Goal: Information Seeking & Learning: Check status

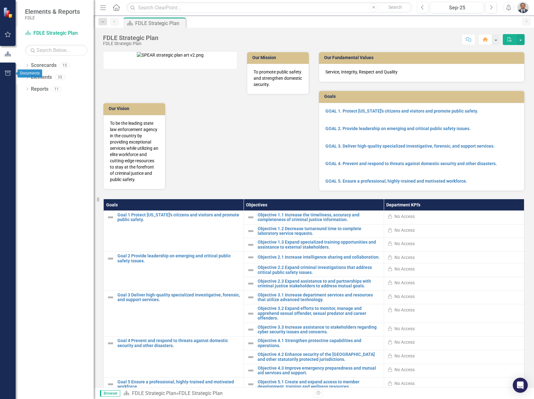
click at [6, 71] on icon "button" at bounding box center [8, 73] width 7 height 5
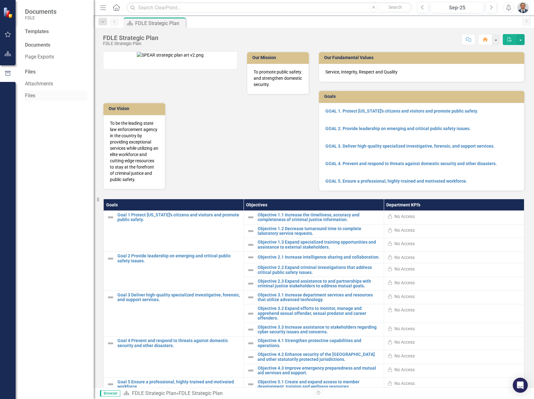
click at [29, 94] on link "Files" at bounding box center [56, 95] width 62 height 7
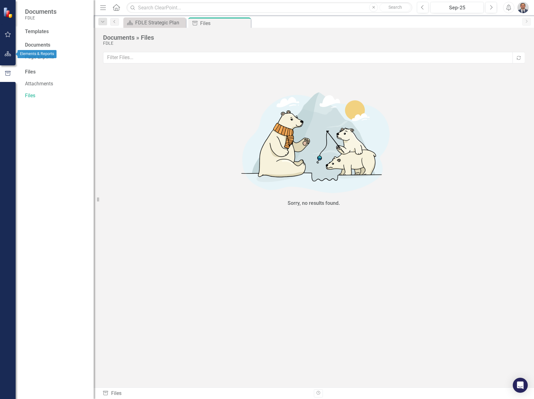
click at [9, 52] on icon "button" at bounding box center [8, 53] width 7 height 5
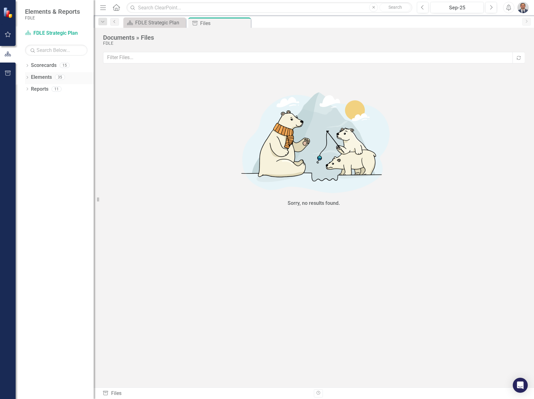
click at [37, 80] on link "Elements" at bounding box center [41, 77] width 21 height 7
click at [28, 79] on icon "Dropdown" at bounding box center [27, 77] width 4 height 3
click at [26, 65] on icon "Dropdown" at bounding box center [27, 65] width 4 height 3
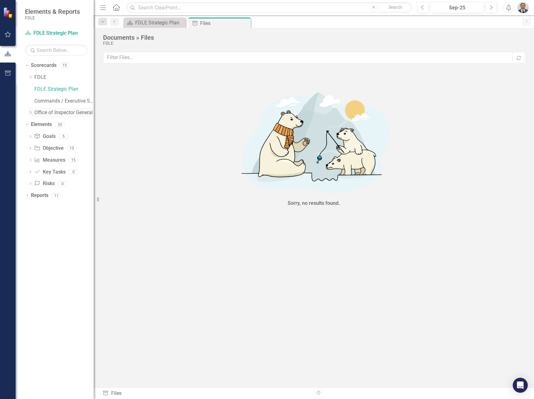
click at [31, 112] on icon "Dropdown" at bounding box center [30, 113] width 5 height 4
click at [44, 123] on link "Accountability" at bounding box center [67, 124] width 53 height 7
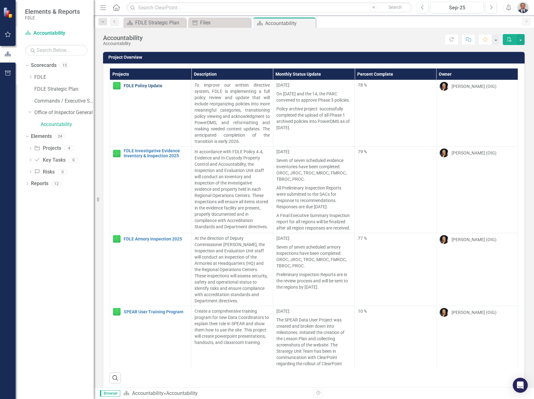
click at [140, 87] on link "FDLE Policy Update" at bounding box center [156, 85] width 64 height 5
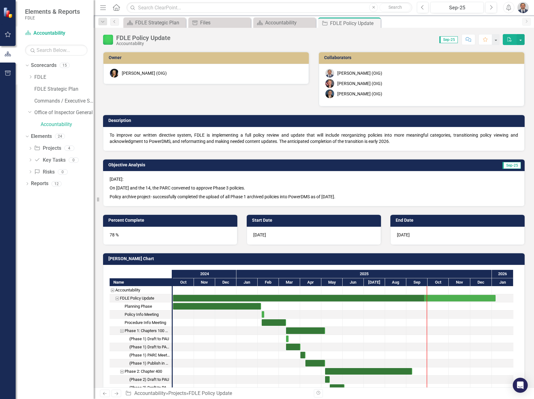
checkbox input "true"
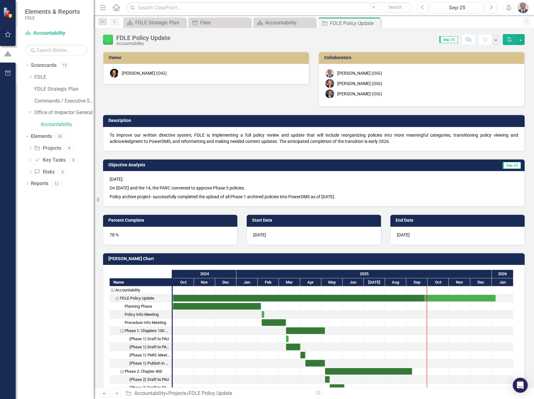
checkbox input "true"
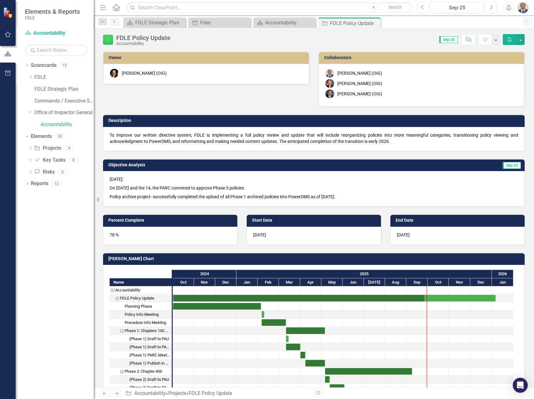
checkbox input "true"
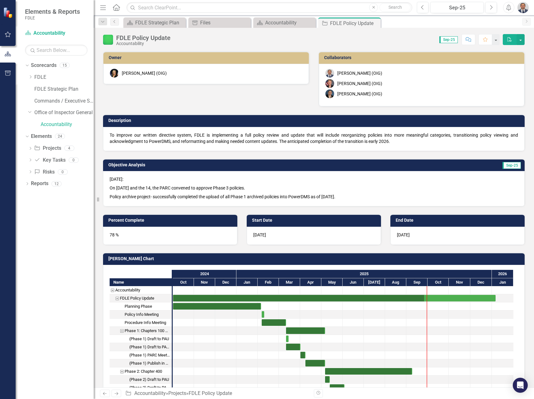
checkbox input "true"
click at [114, 20] on icon "Previous" at bounding box center [114, 22] width 5 height 4
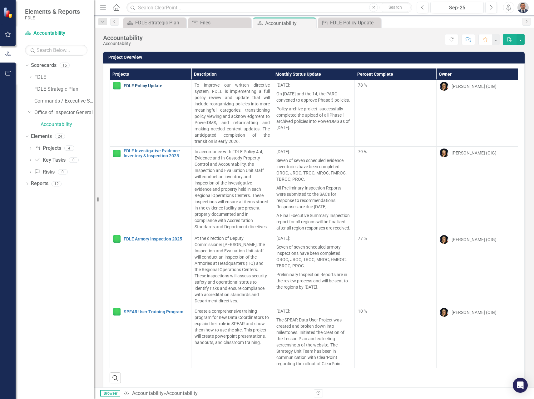
click at [143, 85] on link "FDLE Policy Update" at bounding box center [156, 85] width 64 height 5
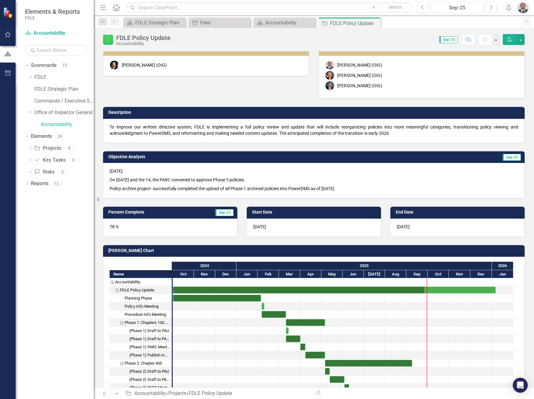
scroll to position [3, 0]
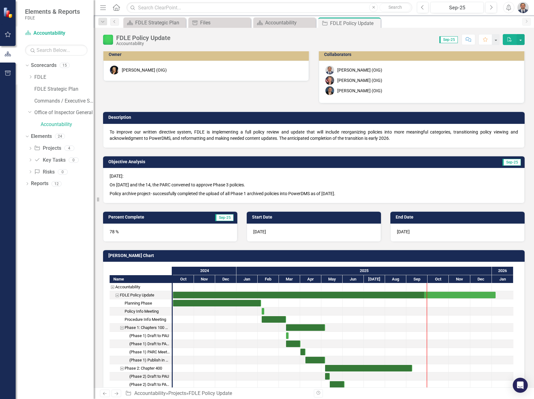
click at [128, 183] on p "On [DATE] and the 14, the PARC convened to approve Phase 3 policies." at bounding box center [314, 184] width 409 height 9
click at [123, 162] on h3 "Objective Analysis" at bounding box center [244, 161] width 272 height 5
click at [510, 162] on span "Sep-25" at bounding box center [512, 162] width 18 height 7
click at [311, 193] on p "Policy archive project- successfully completed the upload of all Phase 1 archiv…" at bounding box center [314, 192] width 409 height 7
drag, startPoint x: 349, startPoint y: 193, endPoint x: 199, endPoint y: 196, distance: 150.6
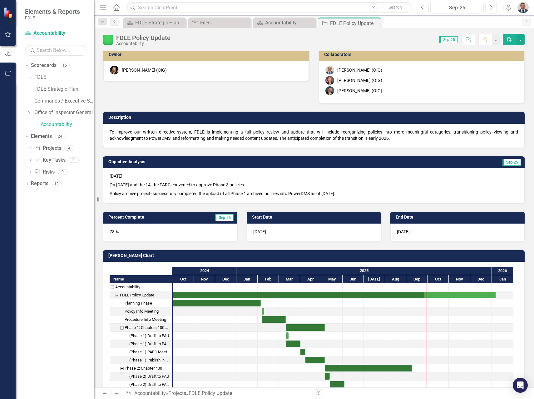
click at [199, 196] on p "Policy archive project- successfully completed the upload of all Phase 1 archiv…" at bounding box center [314, 192] width 409 height 7
click at [112, 23] on icon "Previous" at bounding box center [114, 22] width 5 height 4
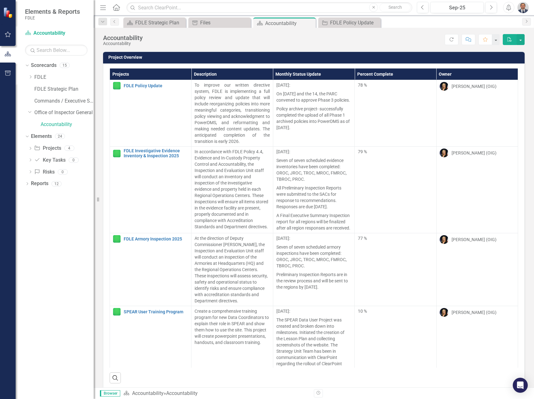
click at [298, 128] on p "Policy archive project- successfully completed the upload of all Phase 1 archiv…" at bounding box center [313, 117] width 75 height 26
click at [298, 127] on p "Policy archive project- successfully completed the upload of all Phase 1 archiv…" at bounding box center [313, 117] width 75 height 26
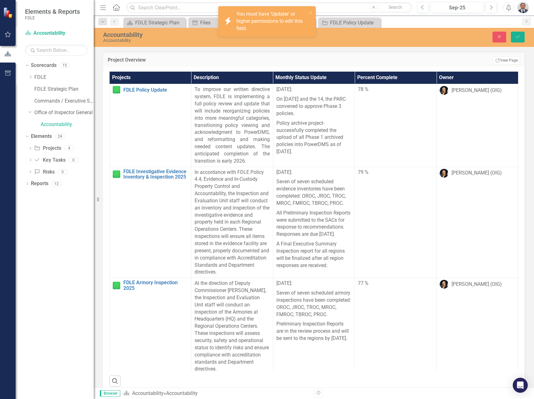
click at [298, 127] on p "Policy archive project- successfully completed the upload of all Phase 1 archiv…" at bounding box center [313, 136] width 75 height 37
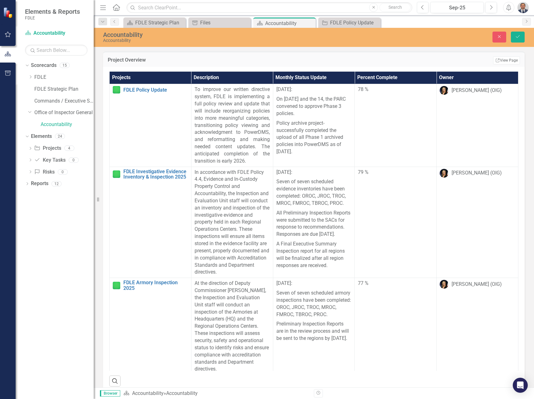
drag, startPoint x: 301, startPoint y: 151, endPoint x: 276, endPoint y: 111, distance: 47.1
click at [276, 111] on span "[DATE]: On [DATE] and the 14, the PARC convened to approve Phase 3 policies. Po…" at bounding box center [313, 120] width 75 height 69
click at [525, 6] on img "button" at bounding box center [523, 7] width 11 height 11
click at [505, 79] on link "Logout Log Out" at bounding box center [503, 79] width 49 height 12
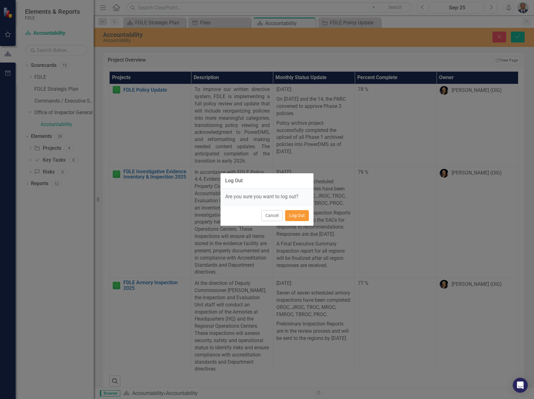
click at [292, 214] on button "Log Out" at bounding box center [297, 215] width 24 height 11
